Goal: Find specific fact: Find contact information

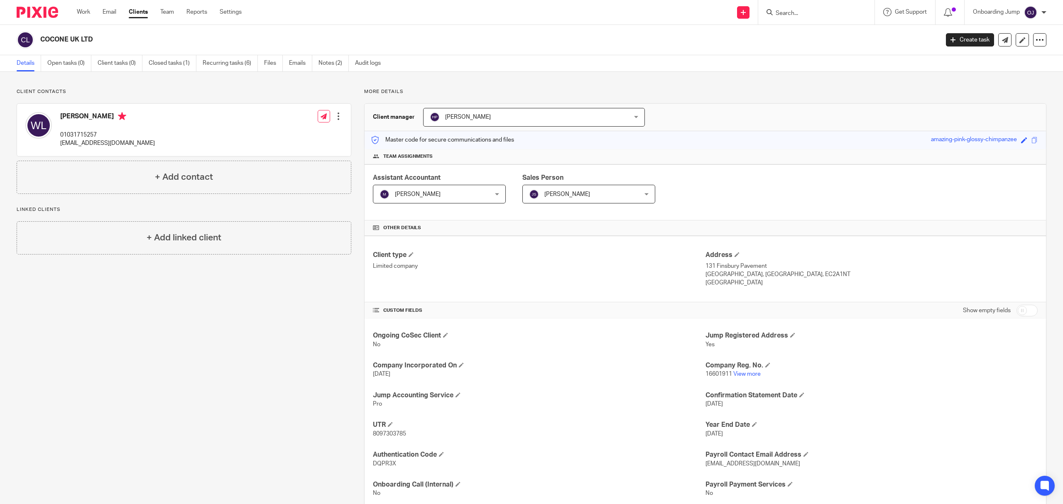
click at [791, 14] on input "Search" at bounding box center [812, 13] width 75 height 7
type input "alt"
click at [806, 30] on link at bounding box center [842, 35] width 139 height 19
drag, startPoint x: 152, startPoint y: 153, endPoint x: 57, endPoint y: 152, distance: 94.7
click at [57, 152] on div "[PERSON_NAME] (Director) 07578589403 [EMAIL_ADDRESS][DOMAIN_NAME] Edit contact …" at bounding box center [184, 134] width 334 height 61
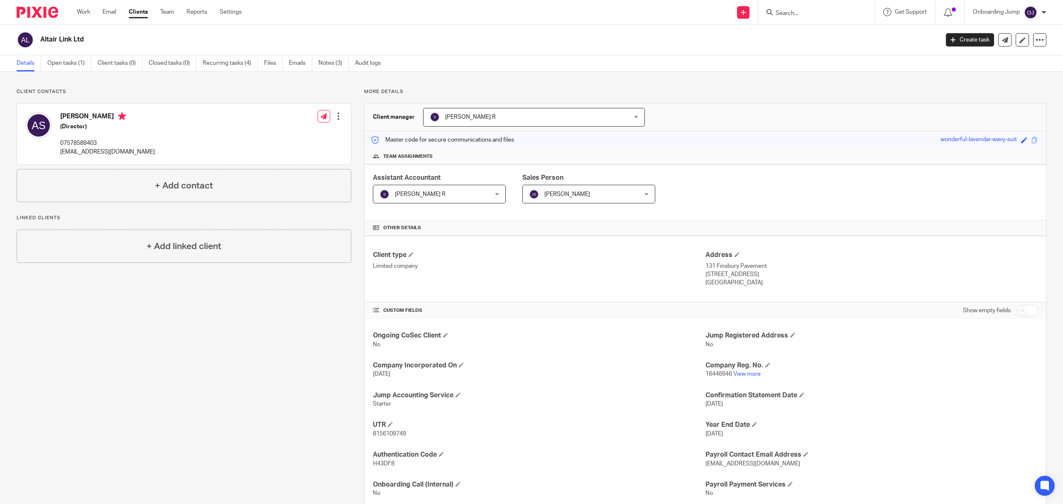
click at [105, 142] on p "07578589403" at bounding box center [107, 143] width 95 height 8
drag, startPoint x: 140, startPoint y: 155, endPoint x: 56, endPoint y: 153, distance: 83.1
click at [56, 153] on div "[PERSON_NAME] (Director) 07578589403 [EMAIL_ADDRESS][DOMAIN_NAME] Edit contact …" at bounding box center [184, 134] width 334 height 61
copy p "[EMAIL_ADDRESS][DOMAIN_NAME]"
